Goal: Task Accomplishment & Management: Complete application form

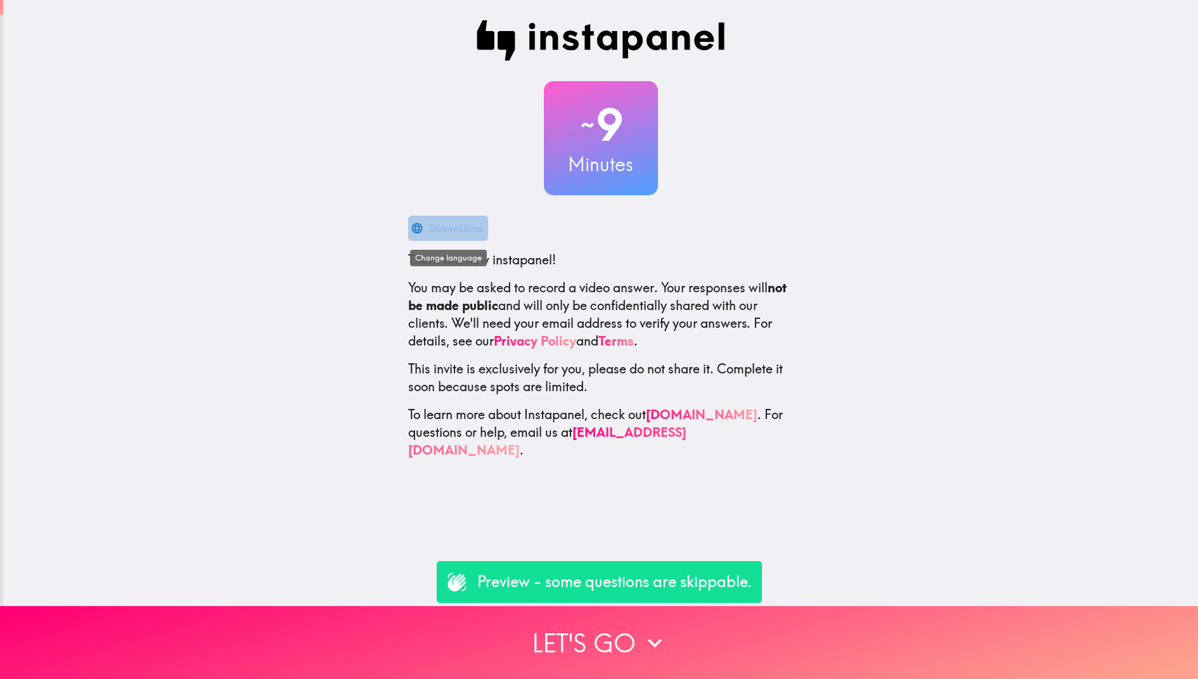
click at [421, 229] on icon "button" at bounding box center [416, 227] width 11 height 11
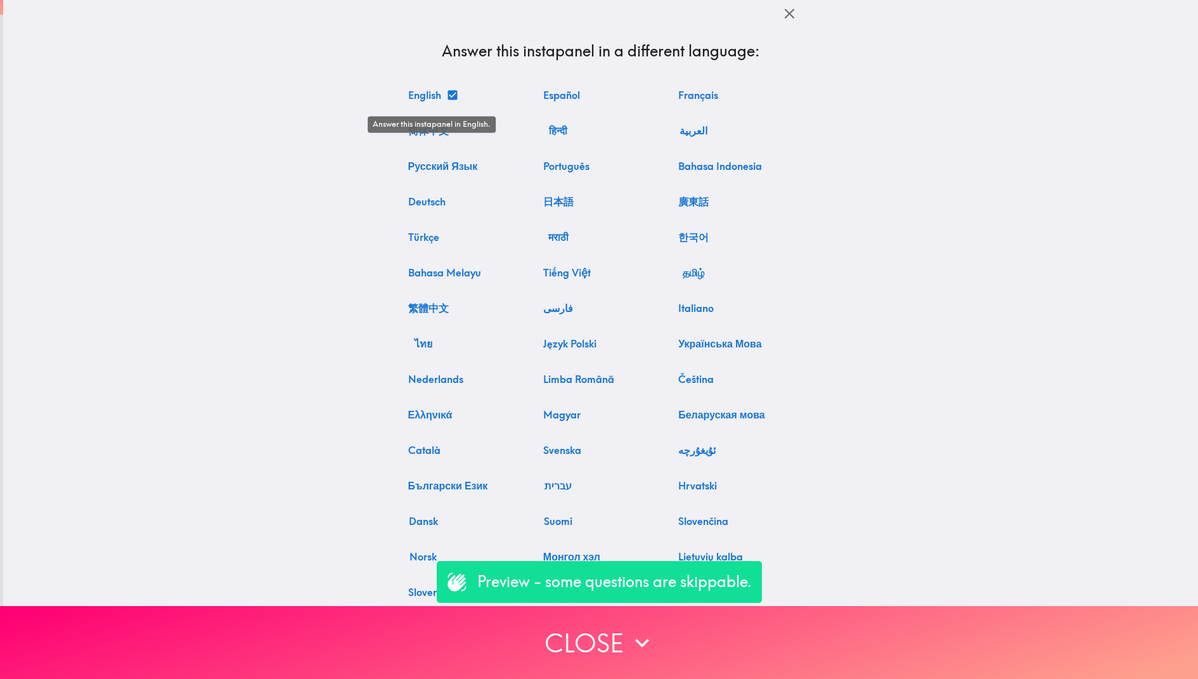
click at [439, 101] on button "English" at bounding box center [432, 94] width 58 height 25
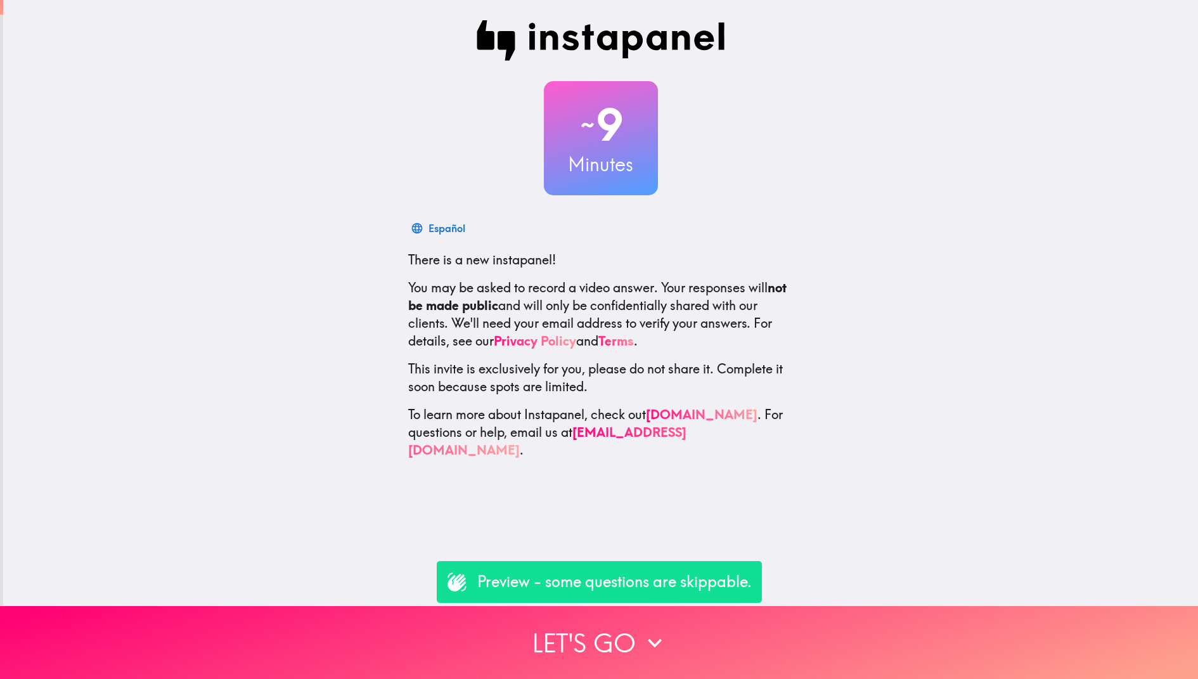
click at [1054, 480] on div "~ 9 Minutes Español There is a new instapanel! You may be asked to record a vid…" at bounding box center [600, 303] width 1195 height 606
click at [444, 224] on div "Español" at bounding box center [446, 228] width 37 height 18
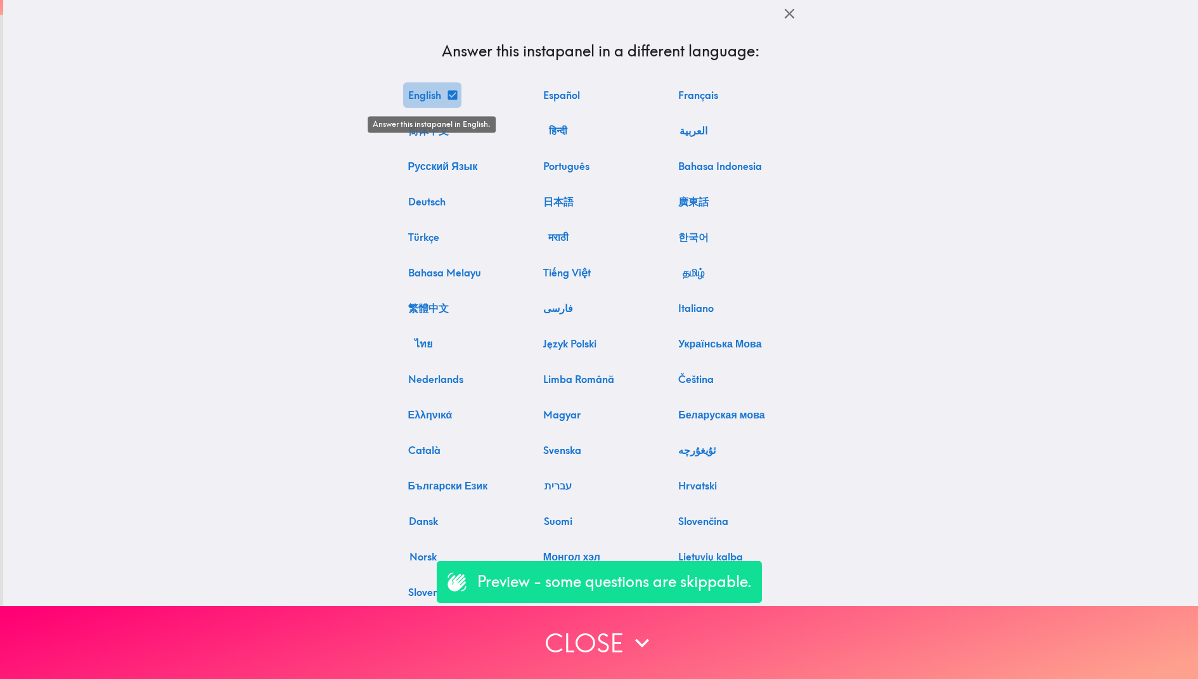
click at [418, 99] on button "English" at bounding box center [432, 94] width 58 height 25
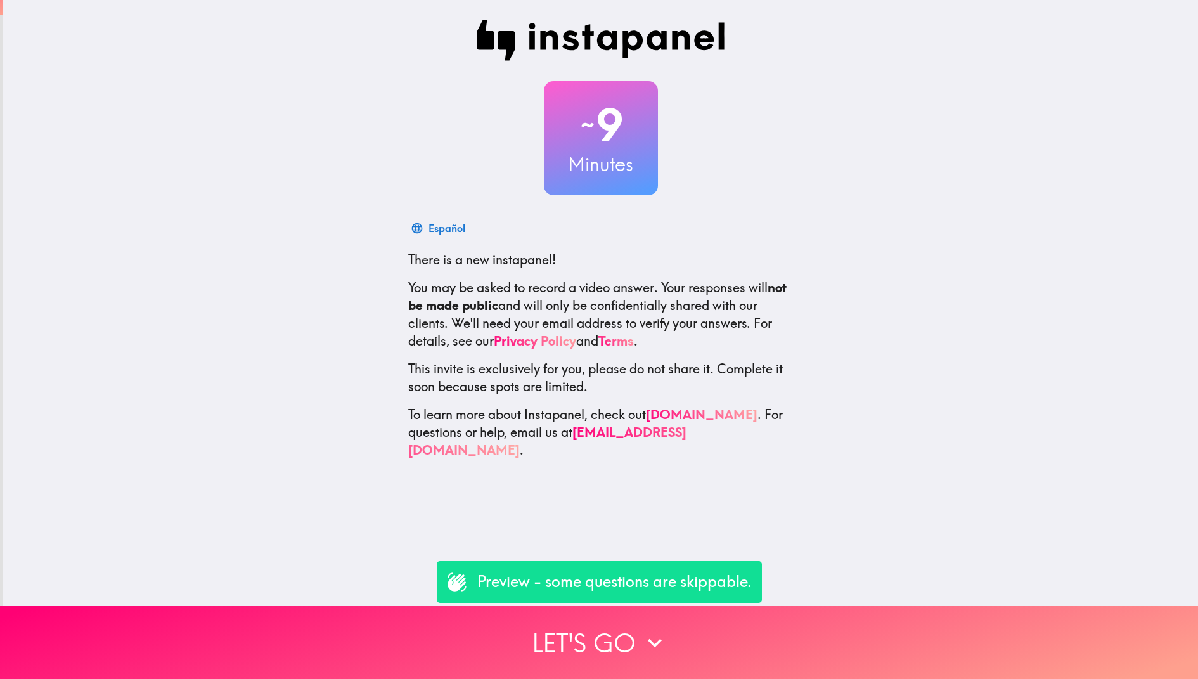
click at [319, 117] on div "~ 9 Minutes Español There is a new instapanel! You may be asked to record a vid…" at bounding box center [600, 239] width 1195 height 479
